Goal: Information Seeking & Learning: Learn about a topic

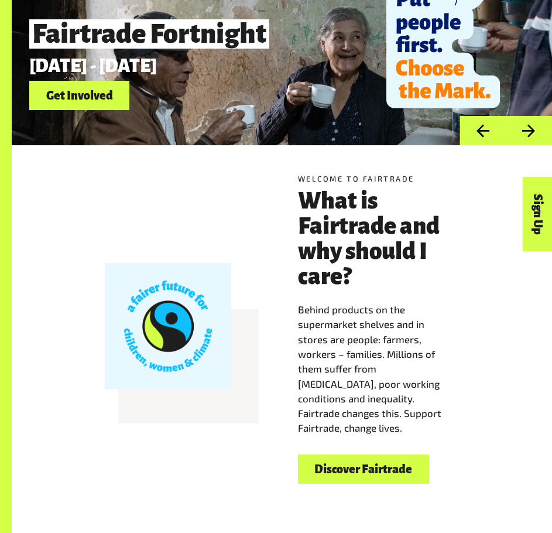
scroll to position [117, 0]
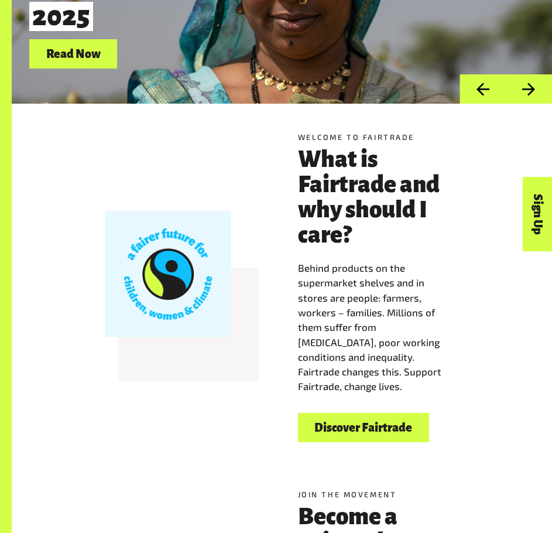
click at [356, 436] on link "Discover Fairtrade" at bounding box center [363, 428] width 131 height 30
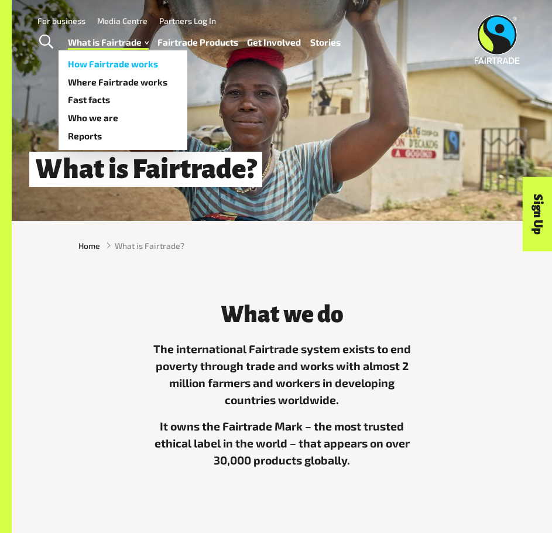
click at [141, 64] on link "How Fairtrade works" at bounding box center [123, 64] width 129 height 18
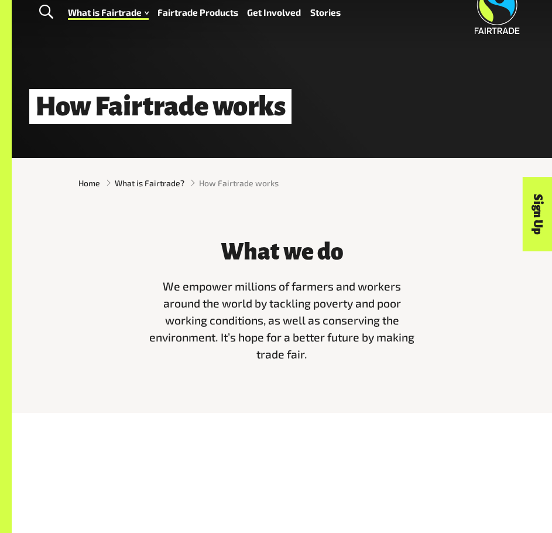
scroll to position [293, 0]
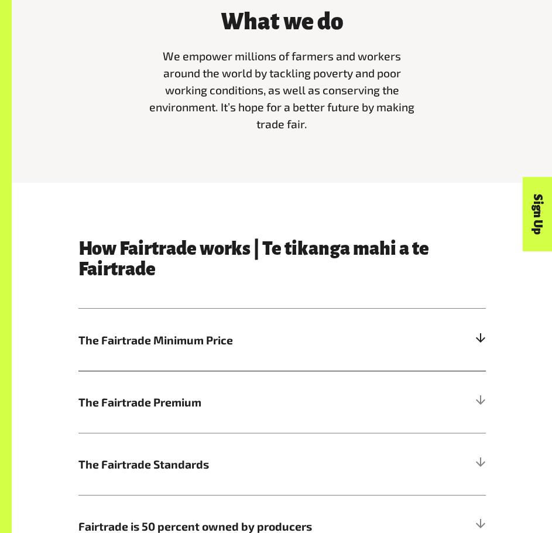
click at [479, 340] on div at bounding box center [480, 340] width 10 height 10
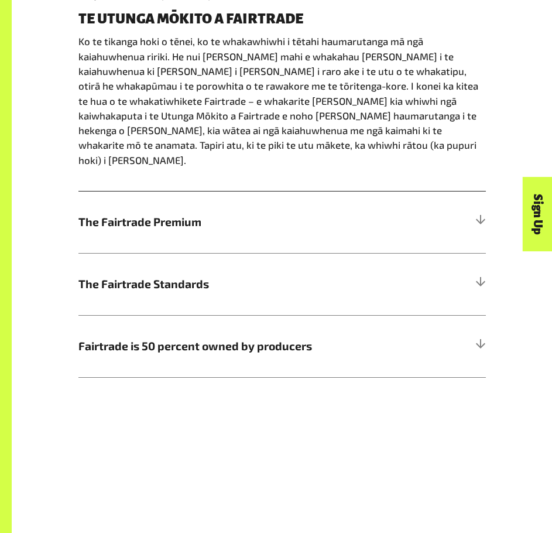
scroll to position [761, 0]
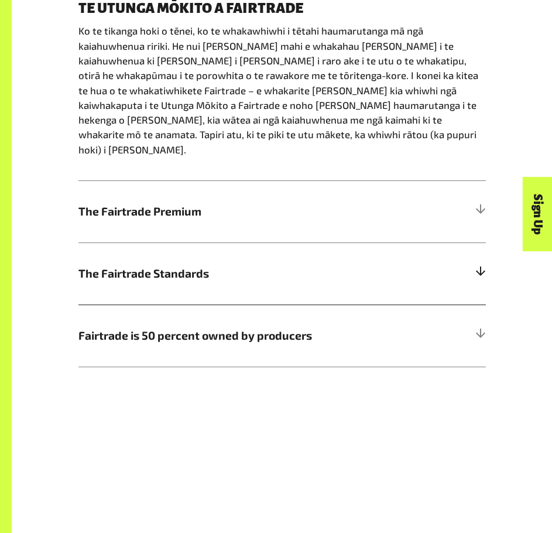
click at [482, 268] on div at bounding box center [480, 273] width 10 height 10
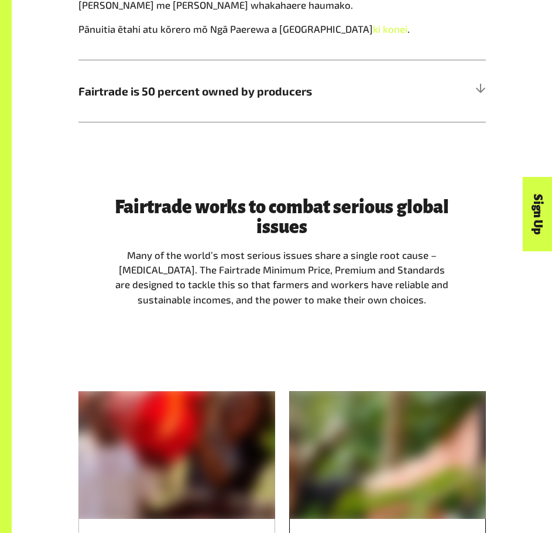
scroll to position [937, 0]
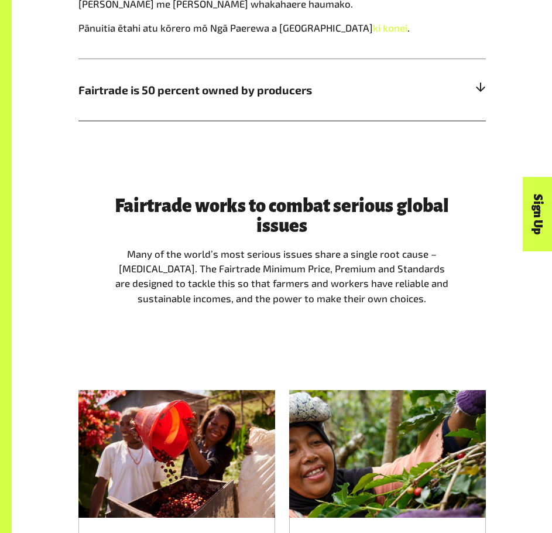
click at [481, 90] on div at bounding box center [480, 89] width 10 height 10
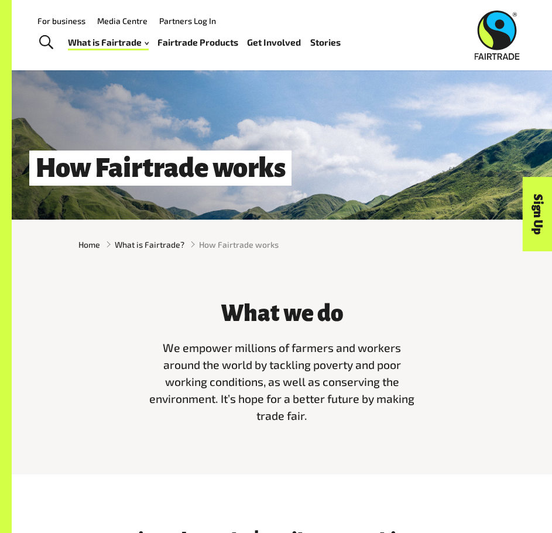
scroll to position [0, 0]
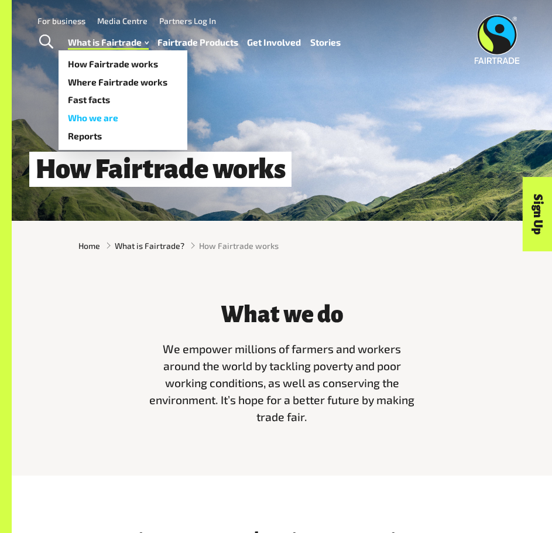
click at [93, 117] on link "Who we are" at bounding box center [123, 118] width 129 height 18
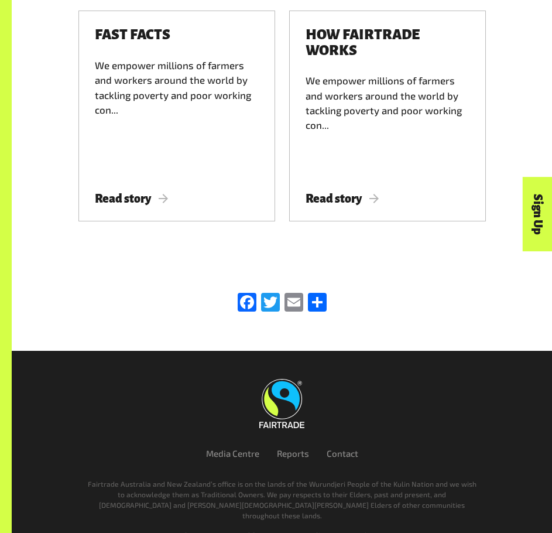
scroll to position [3516, 0]
